Goal: Communication & Community: Answer question/provide support

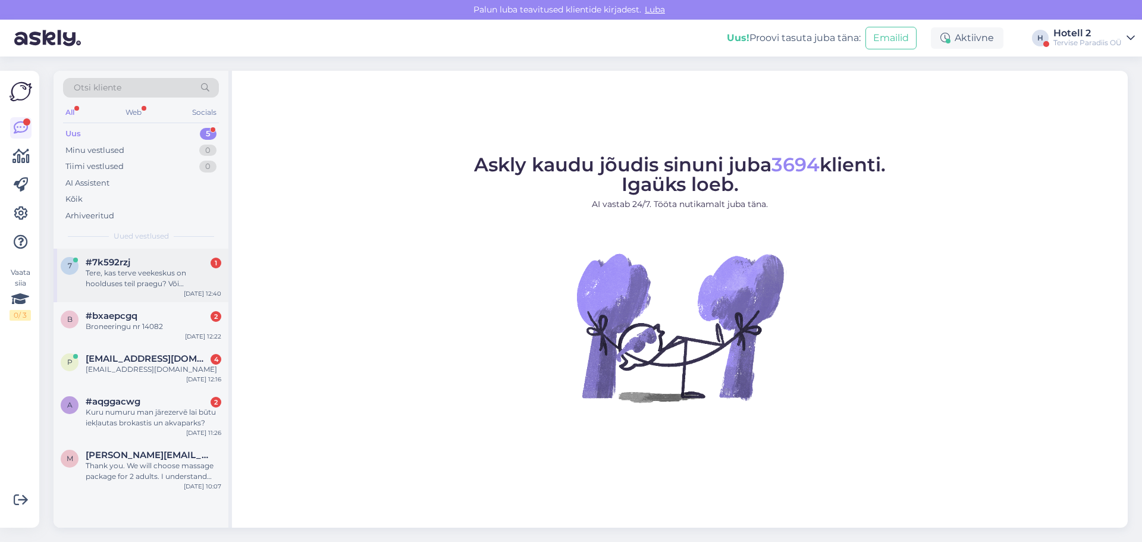
click at [193, 288] on div "Tere, kas terve veekeskus on hoolduses teil praegu? Või [PERSON_NAME] sauna ikk…" at bounding box center [154, 278] width 136 height 21
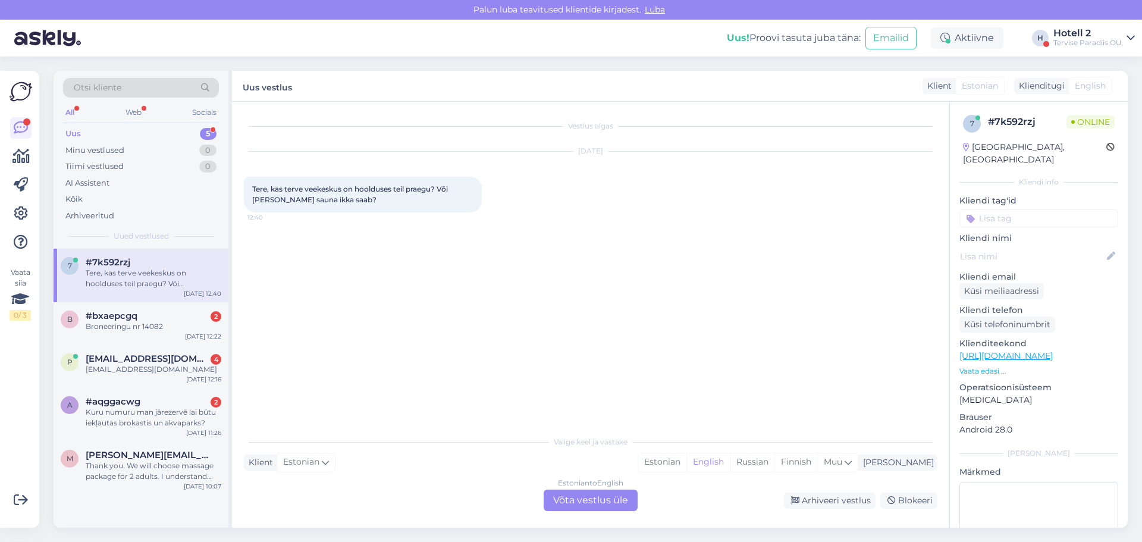
click at [556, 477] on div "Valige [PERSON_NAME] vastake Klient Estonian Mina Estonian English Russian Finn…" at bounding box center [591, 471] width 694 height 82
click at [556, 491] on div "Estonian to English Võta vestlus üle" at bounding box center [591, 500] width 94 height 21
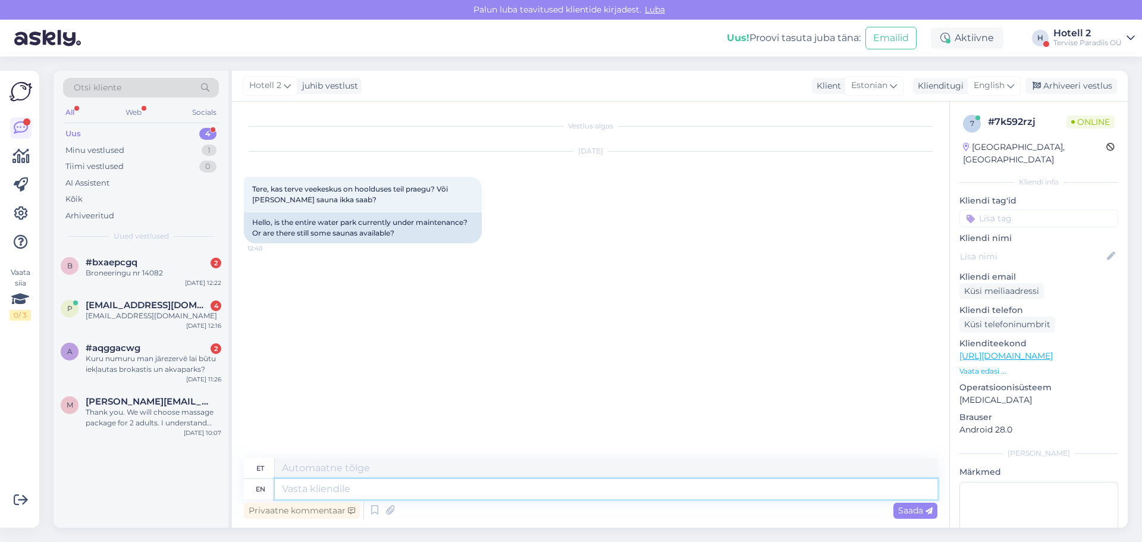
click at [502, 492] on textarea at bounding box center [606, 489] width 663 height 20
click at [993, 87] on span "English" at bounding box center [989, 85] width 31 height 13
type input "es"
drag, startPoint x: 950, startPoint y: 158, endPoint x: 945, endPoint y: 162, distance: 6.3
click at [950, 158] on link "Estonian" at bounding box center [967, 157] width 131 height 19
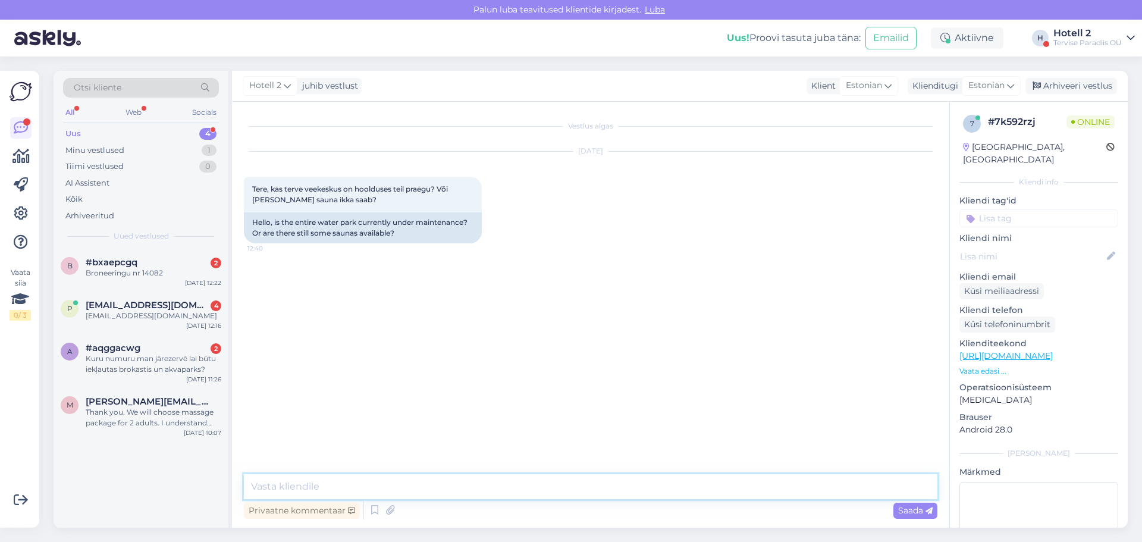
click at [387, 490] on textarea at bounding box center [591, 486] width 694 height 25
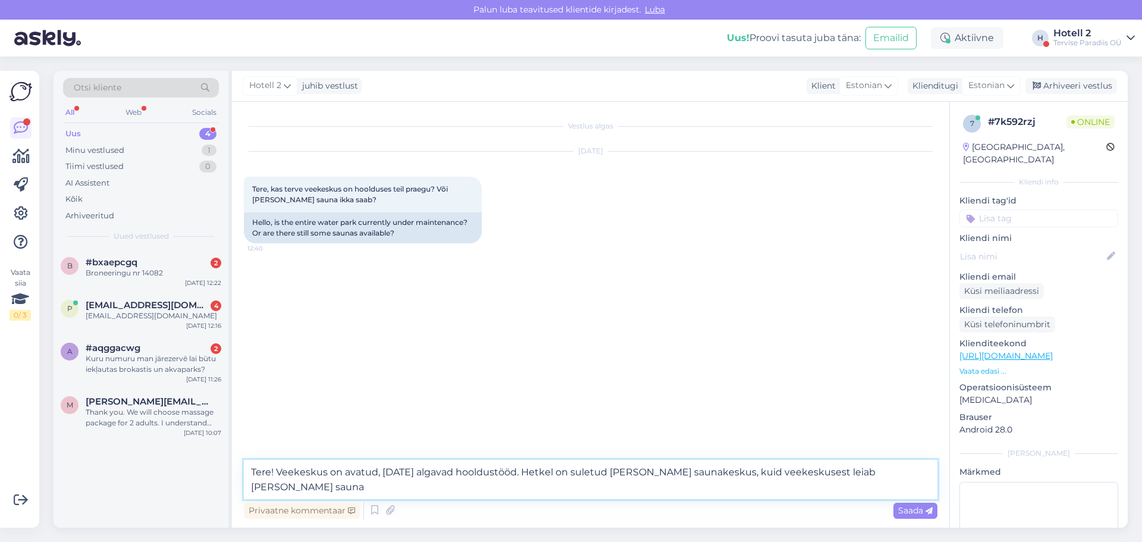
type textarea "Tere! Veekeskus on avatud, [DATE] algavad hooldustööd. Hetkel on suletud [PERSO…"
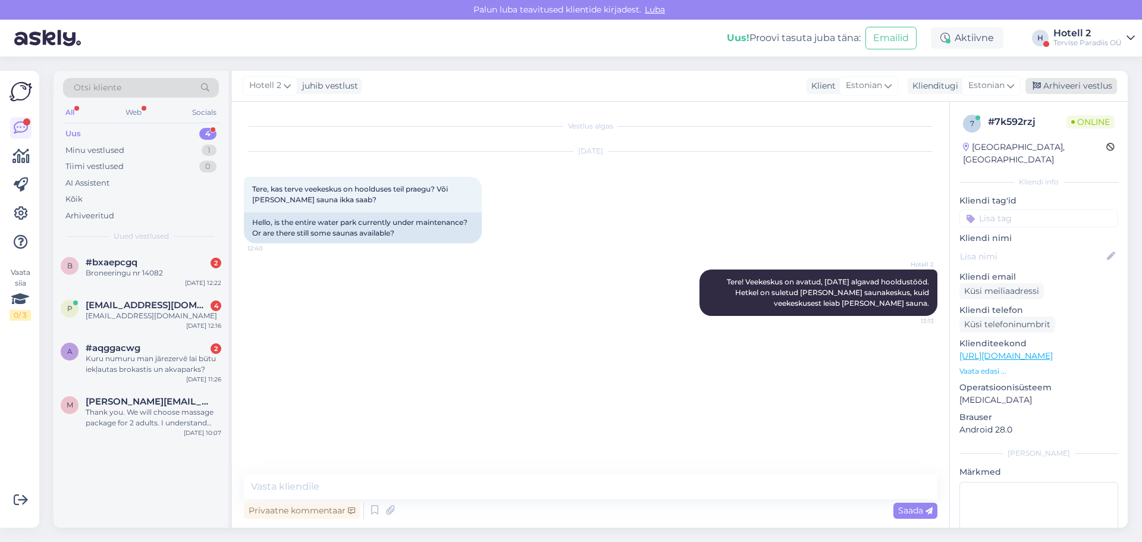
click at [1084, 85] on div "Arhiveeri vestlus" at bounding box center [1072, 86] width 92 height 16
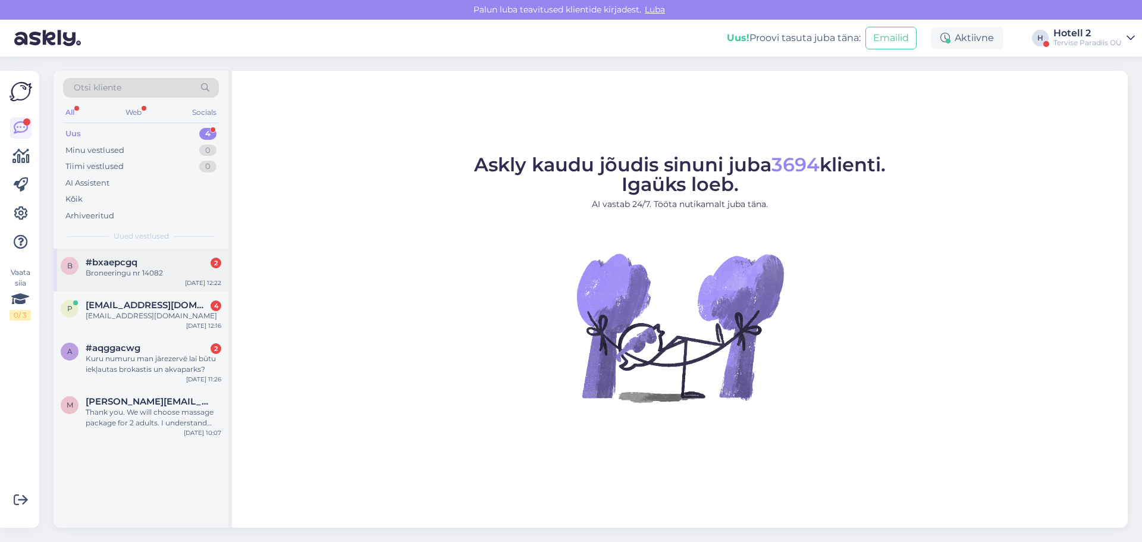
click at [178, 262] on div "#bxaepcgq 2" at bounding box center [154, 262] width 136 height 11
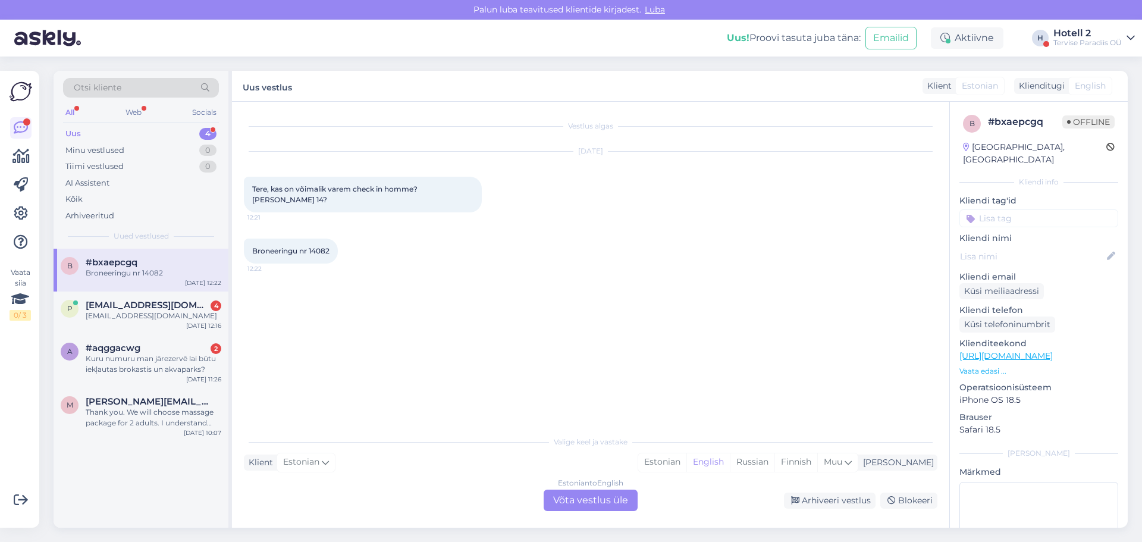
click at [571, 495] on div "Estonian to English Võta vestlus üle" at bounding box center [591, 500] width 94 height 21
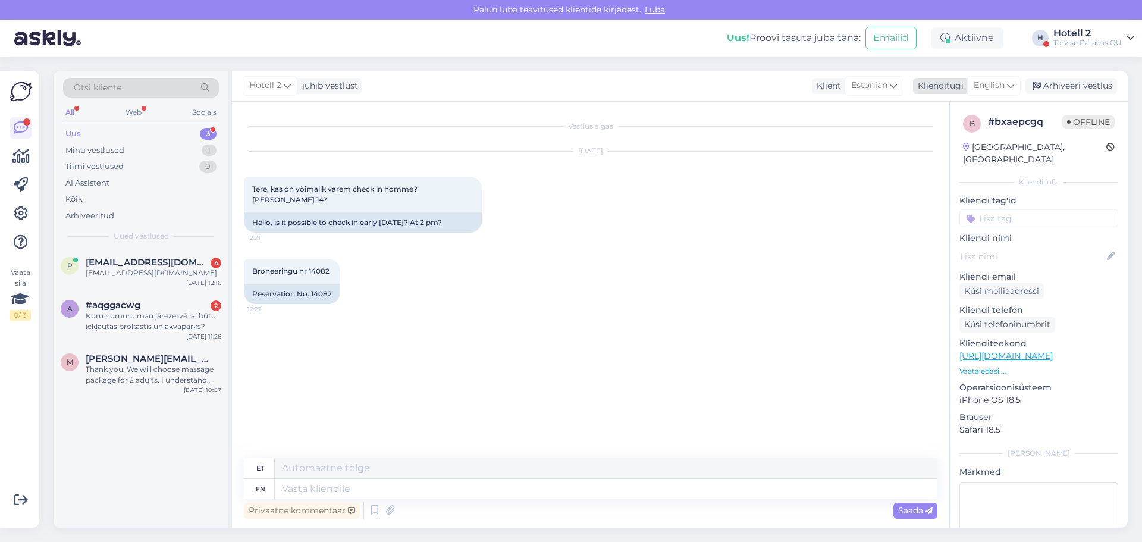
click at [987, 84] on span "English" at bounding box center [989, 85] width 31 height 13
type input "es"
click at [966, 154] on link "Estonian" at bounding box center [967, 157] width 131 height 19
click at [539, 489] on textarea at bounding box center [591, 486] width 694 height 25
type textarea "Tere! Saame soovi lisada teie broneeringule, kuid"
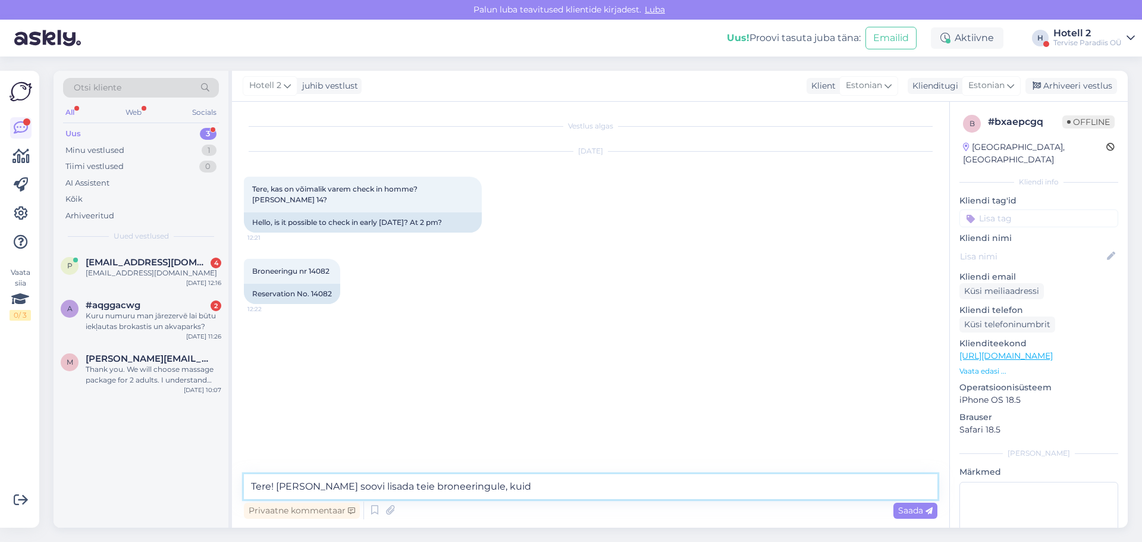
drag, startPoint x: 511, startPoint y: 486, endPoint x: 186, endPoint y: 480, distance: 325.5
click at [186, 480] on div "Otsi kliente All Web Socials Uus 3 Minu vestlused 1 Tiimi vestlused 0 AI Assist…" at bounding box center [591, 299] width 1075 height 457
paste textarea "Tere päevast! Oleme Teie taotluse kätte saanud ja lisanud selle teie broneering…"
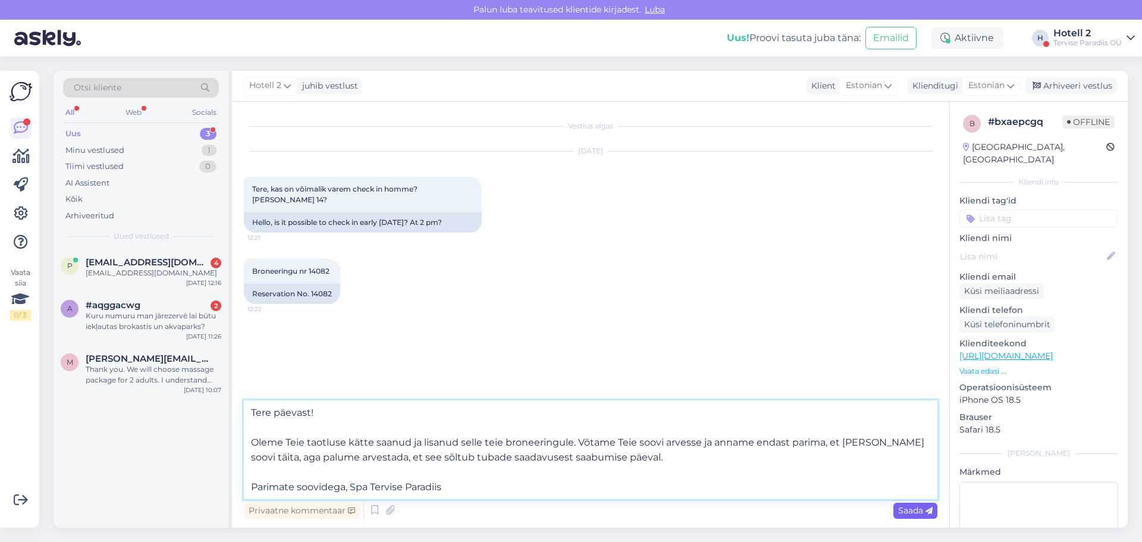
type textarea "Tere päevast! Oleme Teie taotluse kätte saanud ja lisanud selle teie broneering…"
click at [904, 514] on span "Saada" at bounding box center [915, 510] width 35 height 11
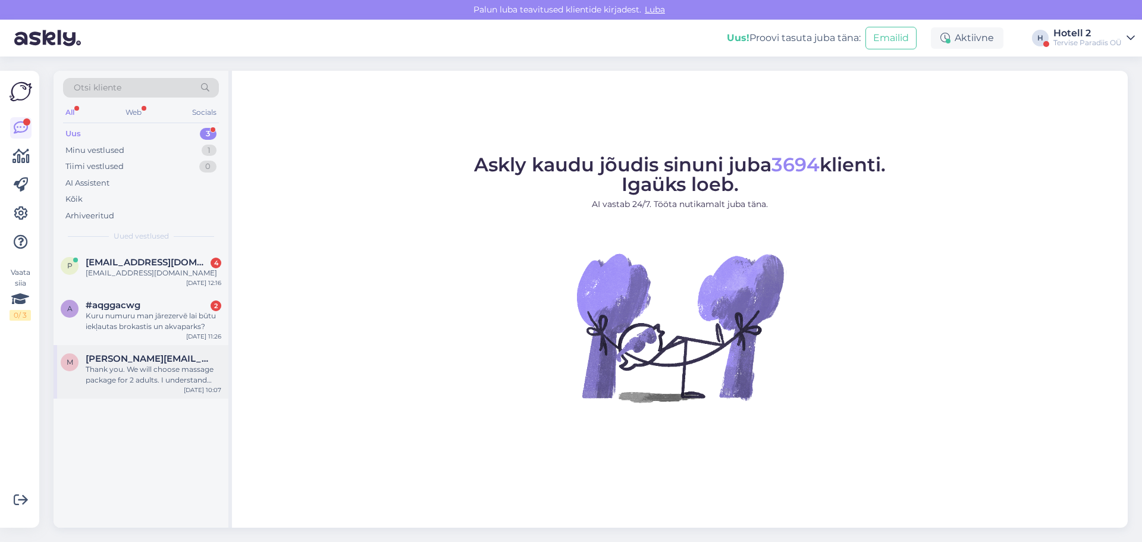
click at [205, 377] on div "Thank you. We will choose massage package for 2 adults. I understand that it do…" at bounding box center [154, 374] width 136 height 21
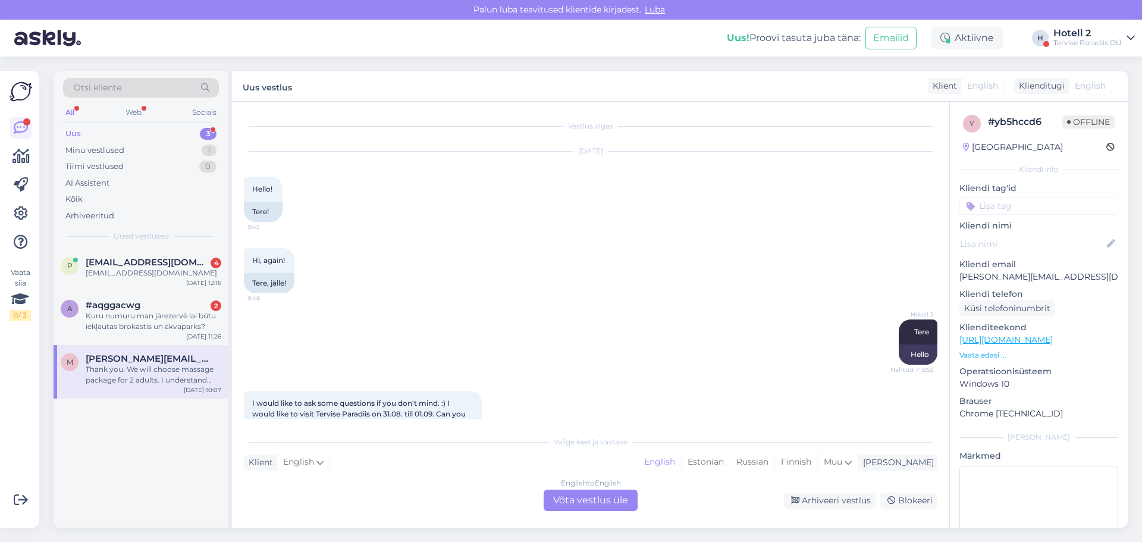
scroll to position [1075, 0]
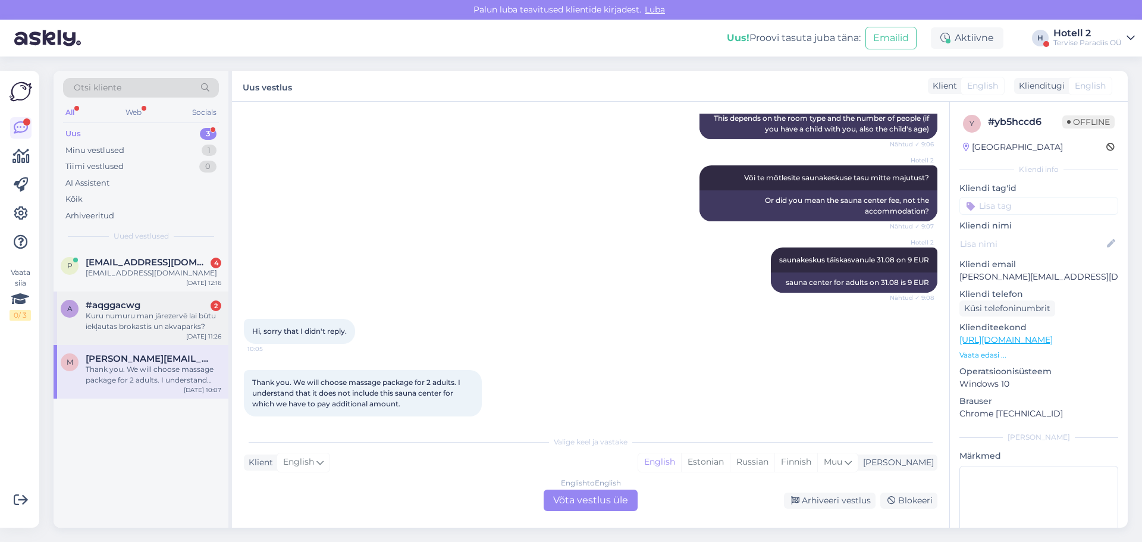
click at [197, 312] on div "Kuru numuru man jārezervē lai būtu iekļautas brokastis un akvaparks?" at bounding box center [154, 321] width 136 height 21
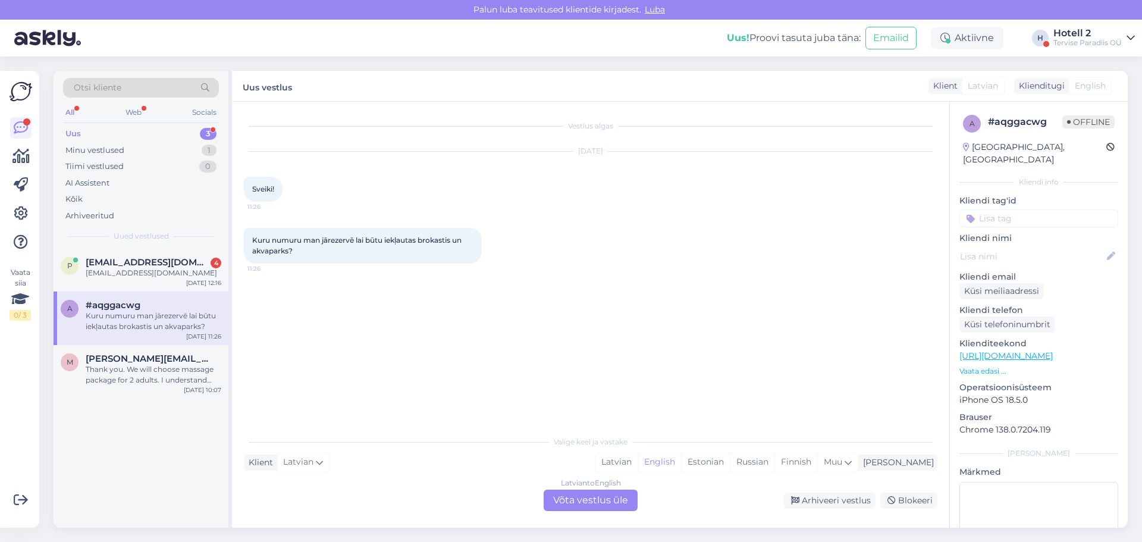
click at [603, 500] on div "Latvian to English Võta vestlus üle" at bounding box center [591, 500] width 94 height 21
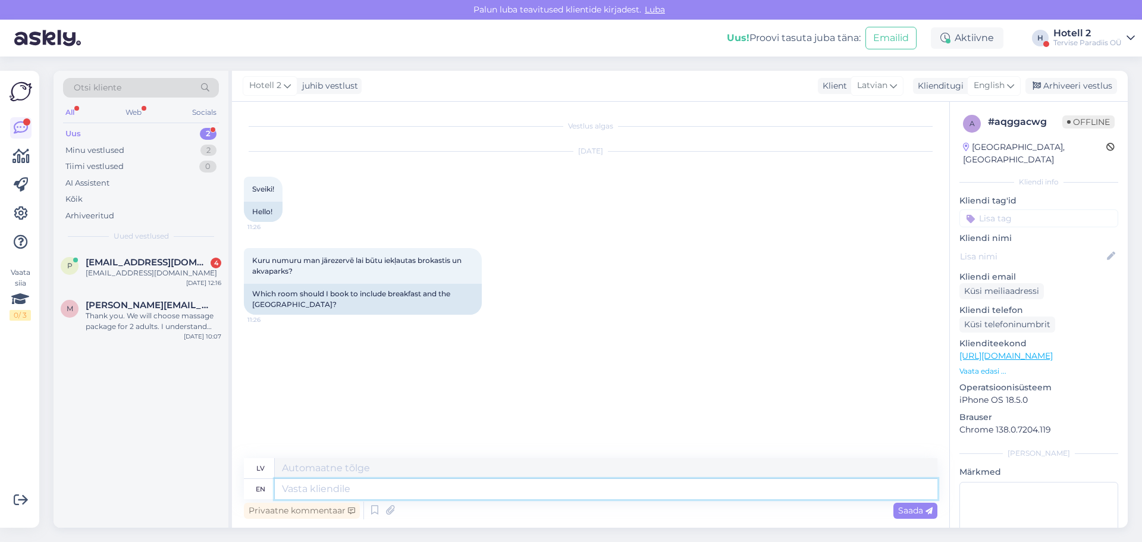
click at [525, 494] on textarea at bounding box center [606, 489] width 663 height 20
type textarea "Hello!"
type textarea "Sveiki!"
type textarea "Hello! Bre"
type textarea "Sveiki! Bre"
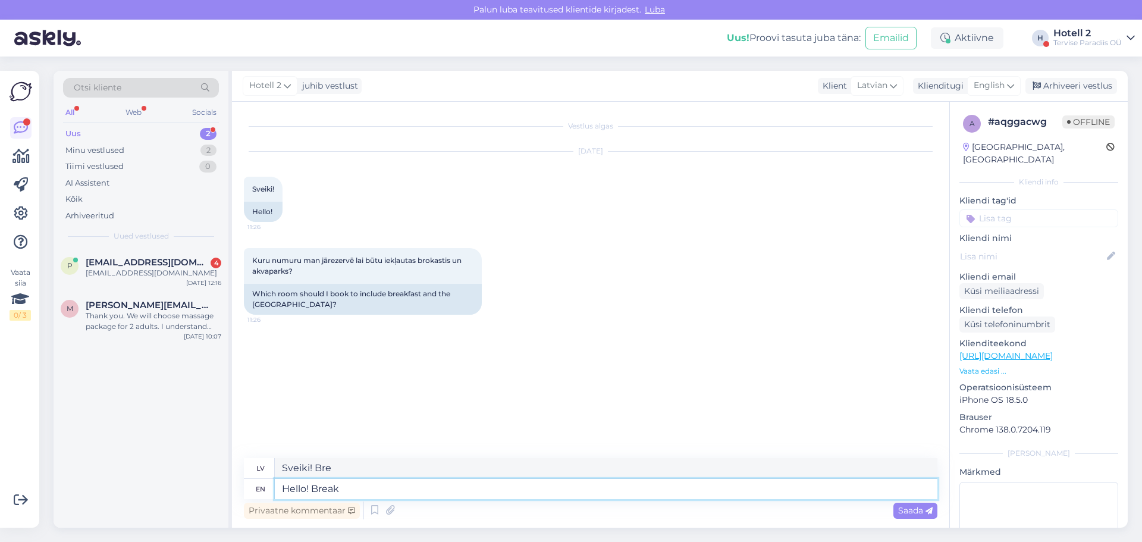
type textarea "Hello! Breakf"
type textarea "Sveiki! Brokastis"
type textarea "Hello! Breakfast an"
type textarea "Sveiki! Brokastis un"
type textarea "Hello! Breakfast and the water"
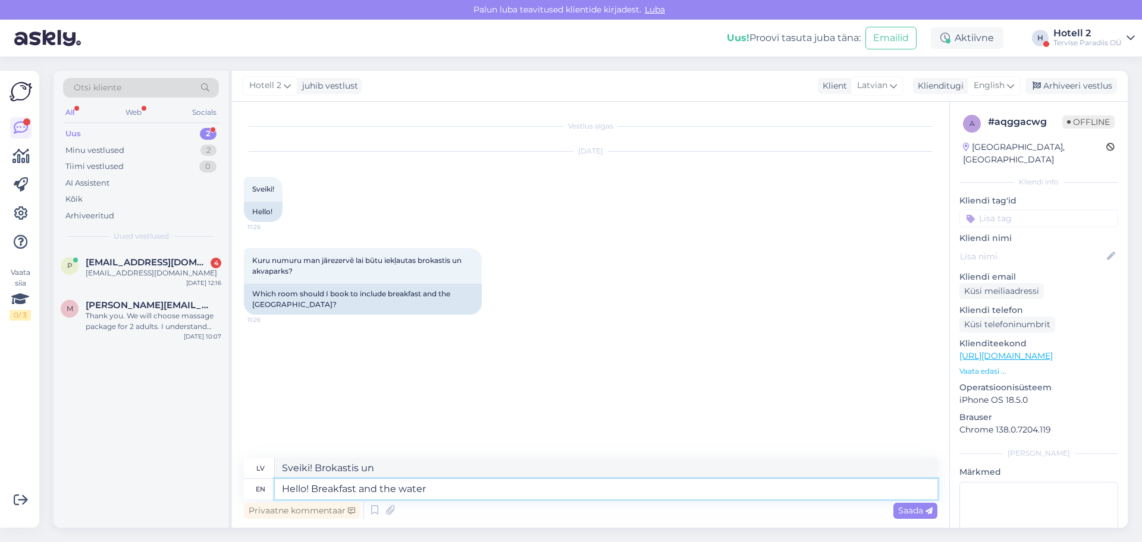
type textarea "Sveiki! Brokastis un ūdens"
type textarea "Hello! Breakfast and the water park a"
type textarea "Sveiki! Brokastis un akvaparks"
type textarea "Hello! Breakfast and the water park are"
type textarea "Sveiki! Brokastis un akvaparks ir"
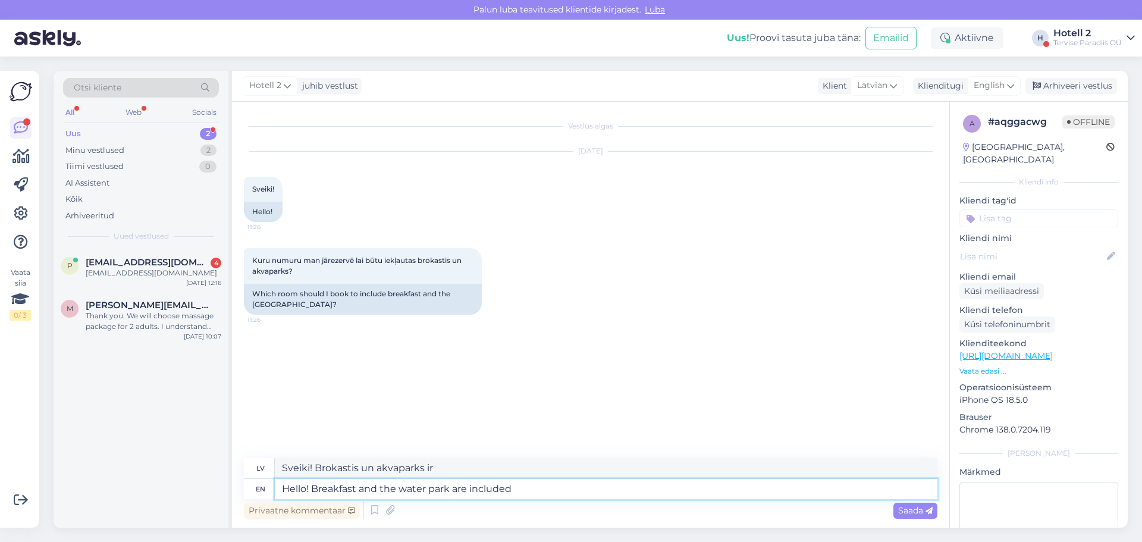
type textarea "Hello! Breakfast and the water park are included i"
type textarea "Sveiki! Brokastis un ūdens atrakciju parks ir iekļauti cenā"
type textarea "Hello! Breakfast and the water park are included in every"
type textarea "Sveiki! Brokastis un ūdens atrakciju parks ir iekļauti katrā cenā."
type textarea "Hello! Breakfast and the water park are included in every room."
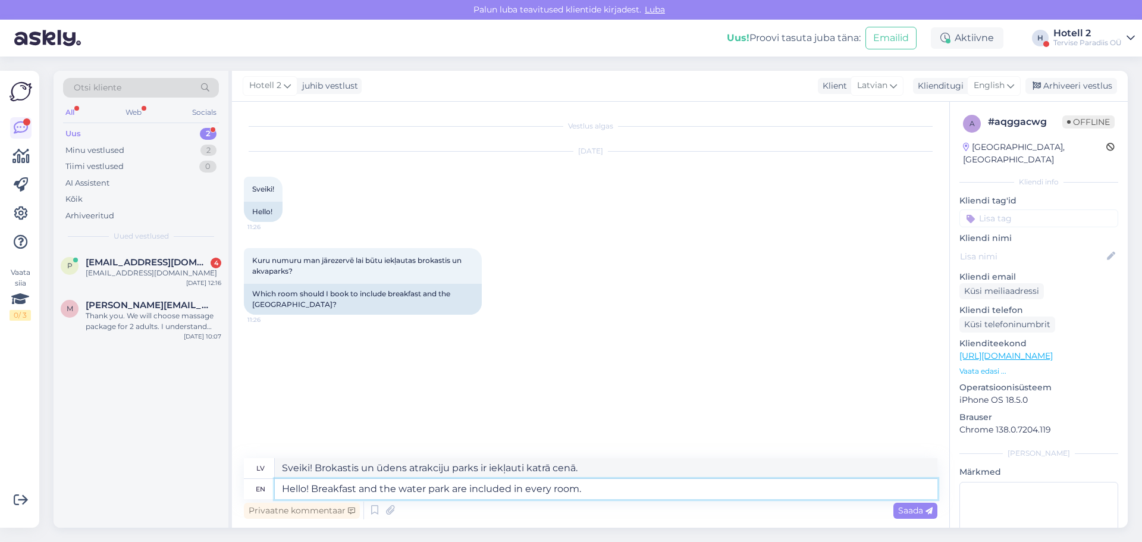
type textarea "Sveiki! Brokastis un ūdens atrakciju parka apmeklējums ir iekļauts katrā numurā."
type textarea "Hello! Breakfast and the water park are included in every room."
click at [898, 512] on span "Saada" at bounding box center [915, 510] width 35 height 11
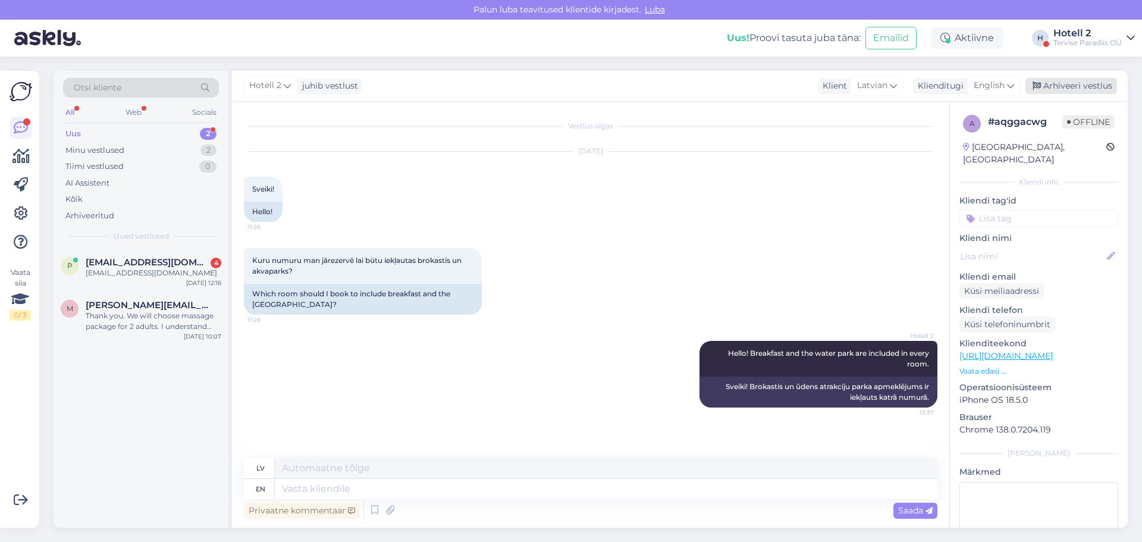
click at [1058, 84] on div "Arhiveeri vestlus" at bounding box center [1072, 86] width 92 height 16
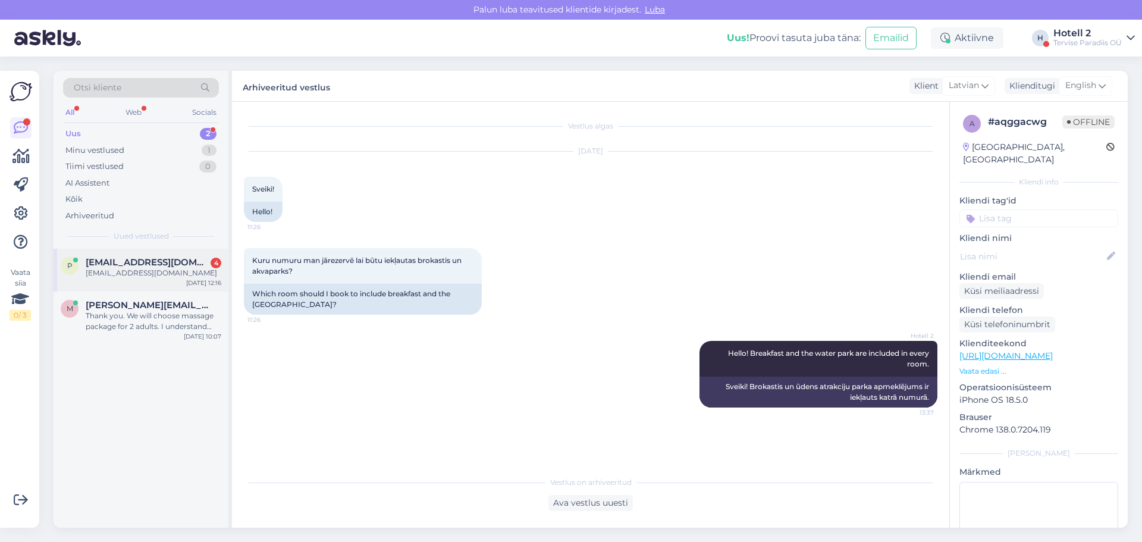
click at [198, 286] on div "[DATE] 12:16" at bounding box center [203, 282] width 35 height 9
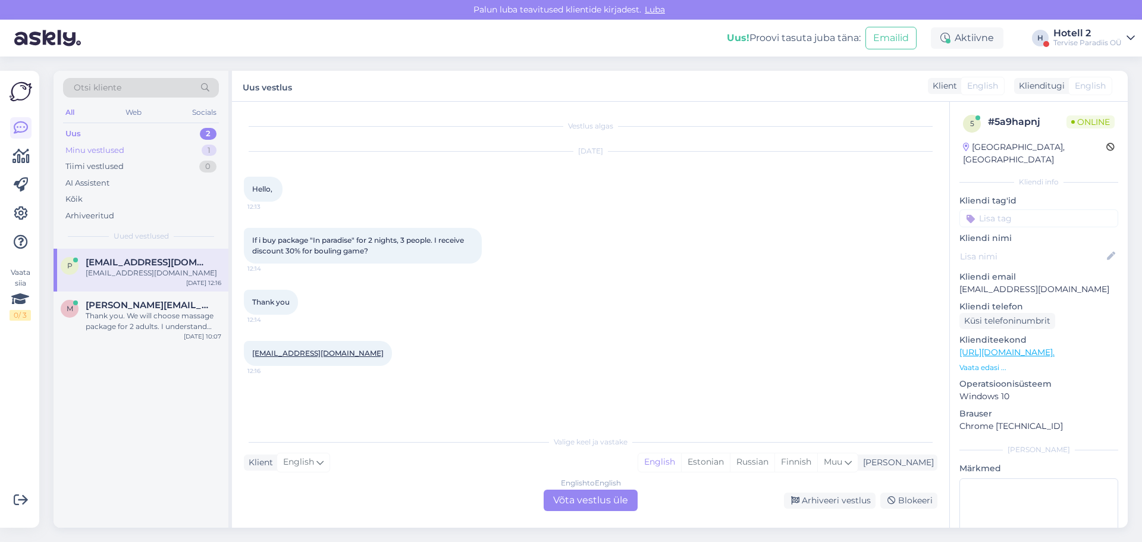
click at [175, 151] on div "Minu vestlused 1" at bounding box center [141, 150] width 156 height 17
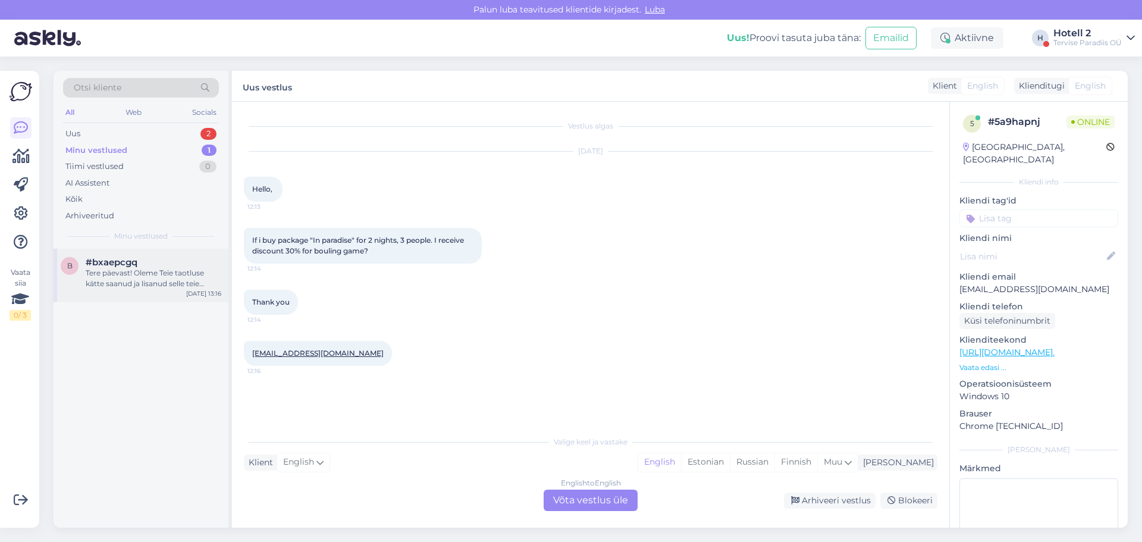
click at [186, 285] on div "Tere päevast! Oleme Teie taotluse kätte saanud ja lisanud selle teie broneering…" at bounding box center [154, 278] width 136 height 21
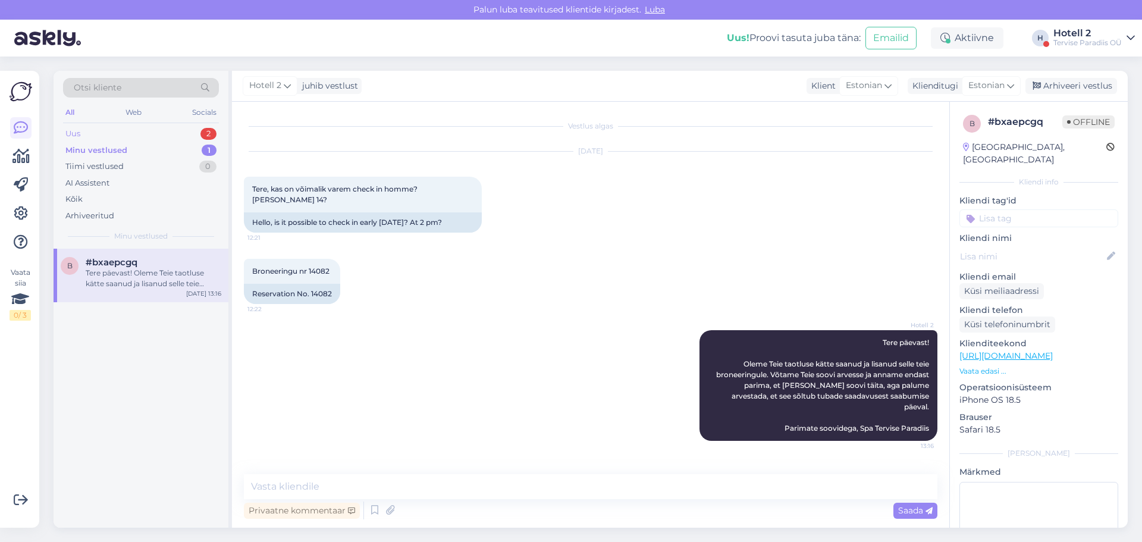
click at [153, 130] on div "Uus 2" at bounding box center [141, 134] width 156 height 17
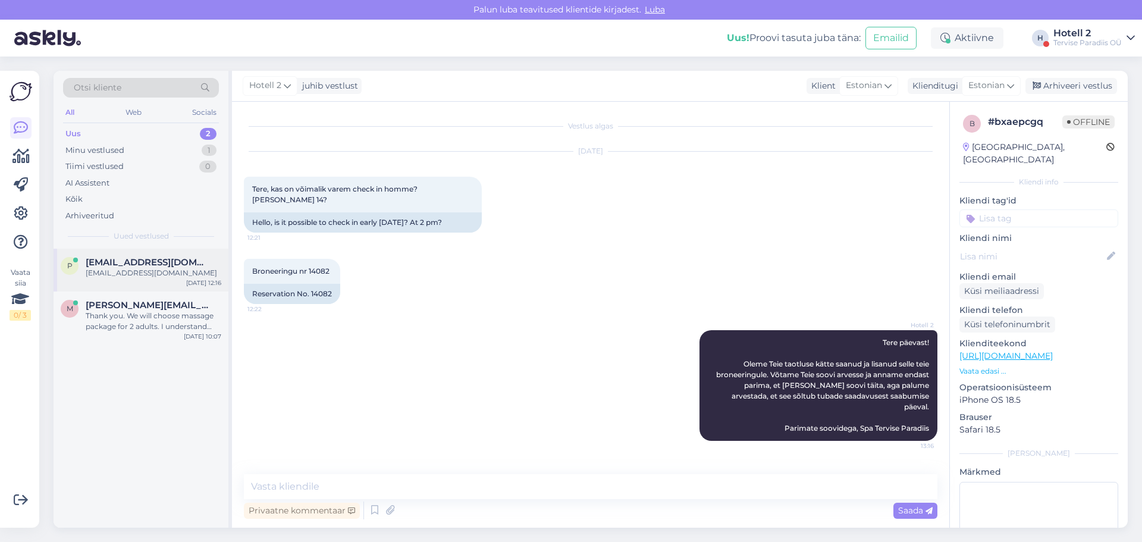
click at [162, 271] on div "[EMAIL_ADDRESS][DOMAIN_NAME]" at bounding box center [154, 273] width 136 height 11
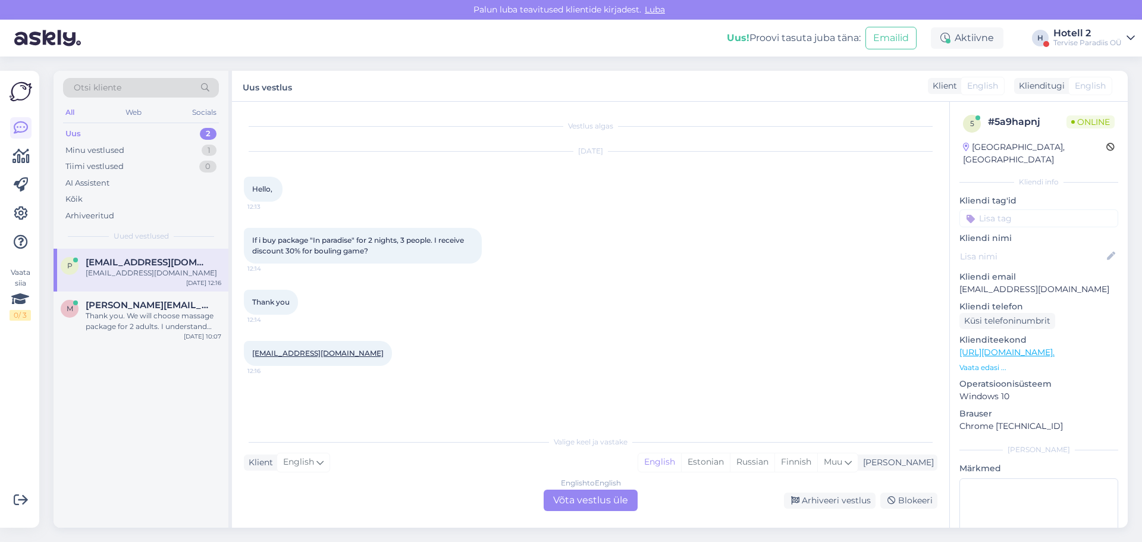
click at [593, 498] on div "English to English Võta vestlus üle" at bounding box center [591, 500] width 94 height 21
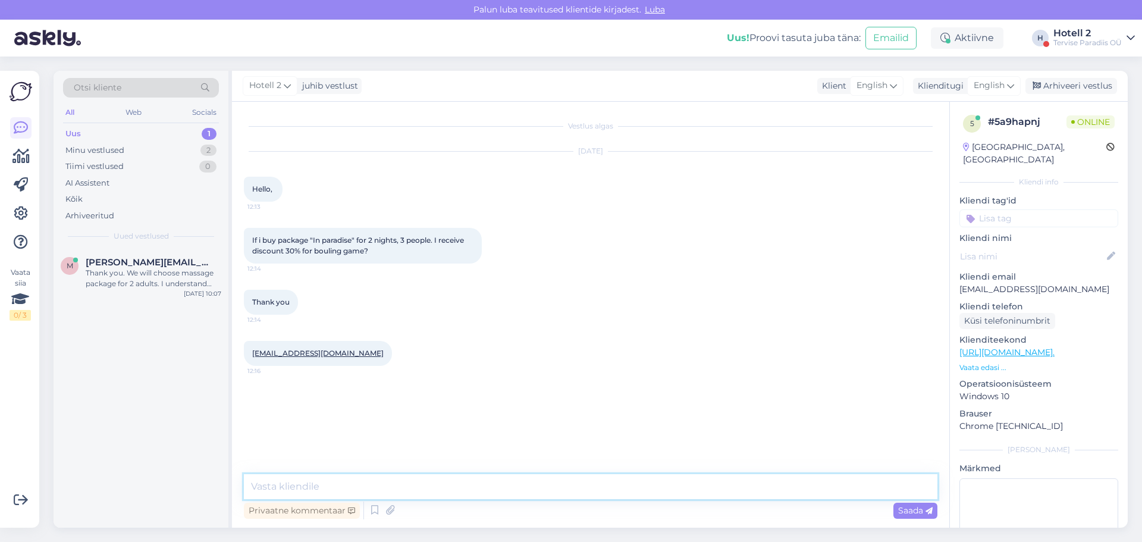
click at [445, 483] on textarea at bounding box center [591, 486] width 694 height 25
click at [508, 484] on textarea "Hello! You will receive a 50% discount during your stay (before 31.08)" at bounding box center [591, 486] width 694 height 25
drag, startPoint x: 672, startPoint y: 490, endPoint x: 507, endPoint y: 495, distance: 164.9
click at [507, 495] on textarea "Hello! You will receive a 50% discount during your stay, if it is from Sunday u…" at bounding box center [591, 486] width 694 height 25
click at [643, 487] on textarea "Hello! You will receive a 50% discount during your stay from Sunday until Thurs…" at bounding box center [591, 486] width 694 height 25
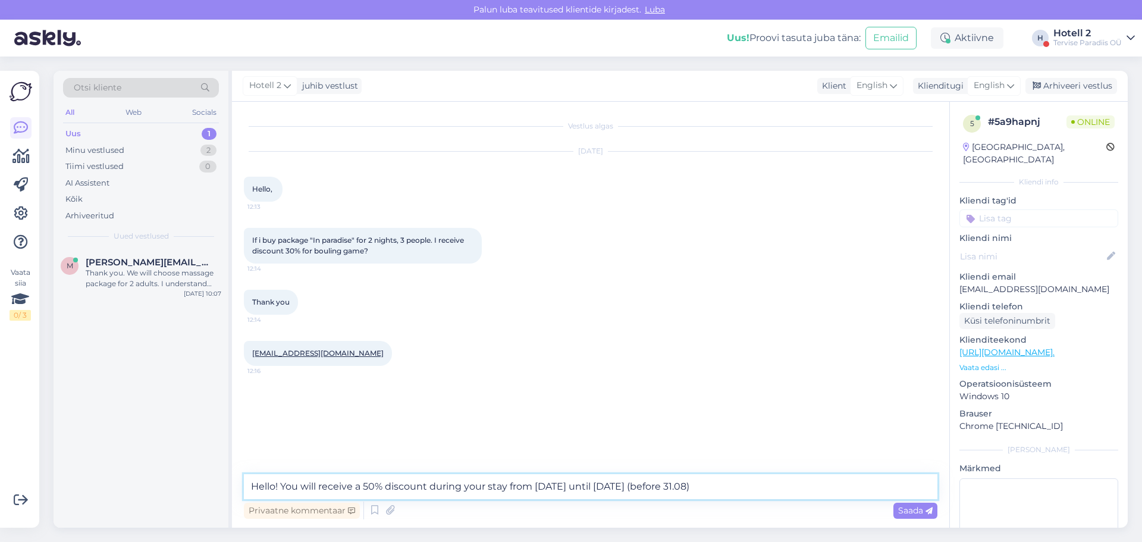
click at [731, 482] on textarea "Hello! You will receive a 50% discount during your stay from Sunday until Thurs…" at bounding box center [591, 486] width 694 height 25
type textarea "Hello! You will receive a 50% discount during your stay from Sunday until Thurs…"
click at [912, 516] on div "Saada" at bounding box center [916, 511] width 44 height 16
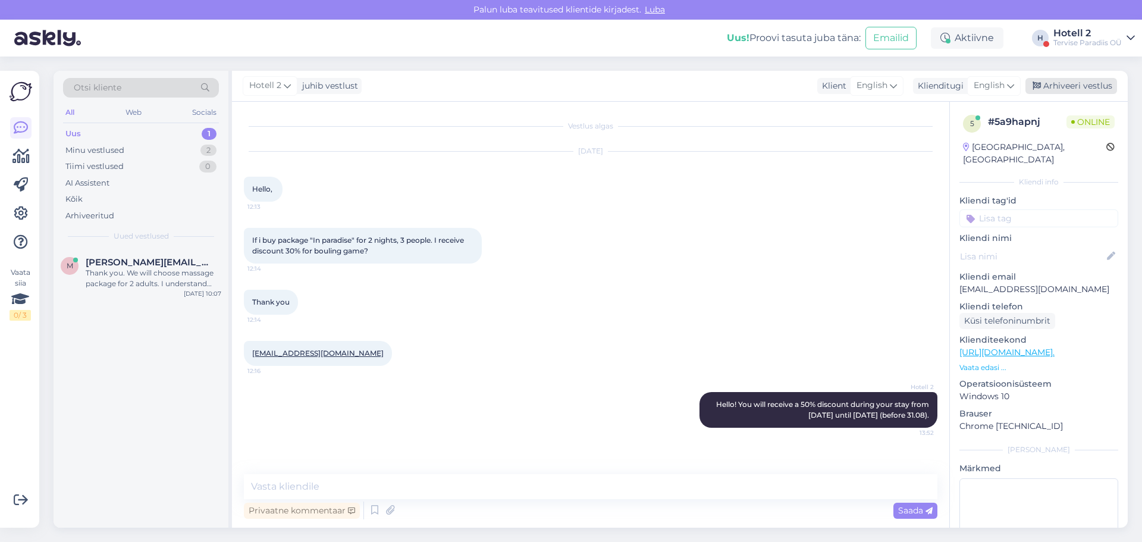
click at [1048, 91] on div "Arhiveeri vestlus" at bounding box center [1072, 86] width 92 height 16
